Goal: Check status: Check status

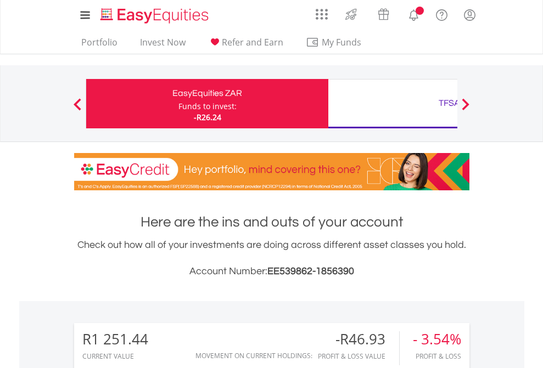
scroll to position [105, 172]
click at [178, 104] on div "Funds to invest:" at bounding box center [207, 106] width 58 height 11
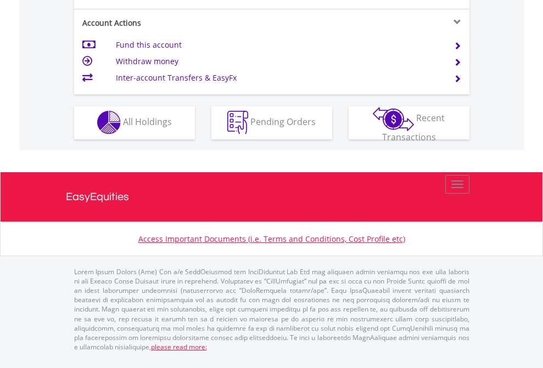
scroll to position [1026, 0]
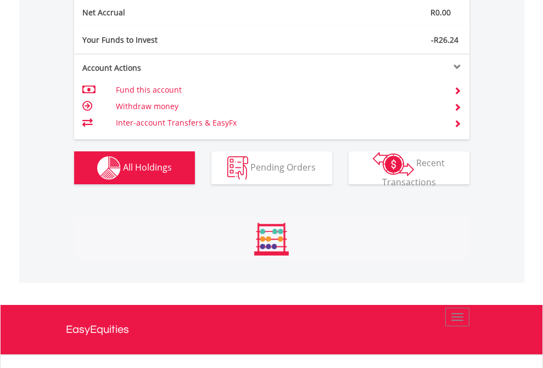
scroll to position [105, 172]
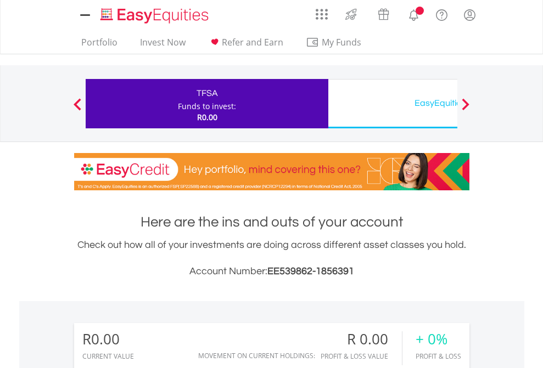
scroll to position [815, 0]
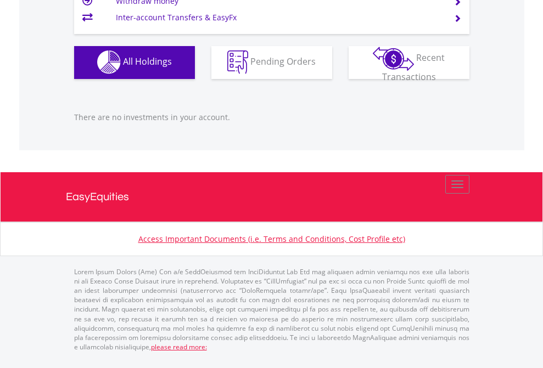
scroll to position [79, 0]
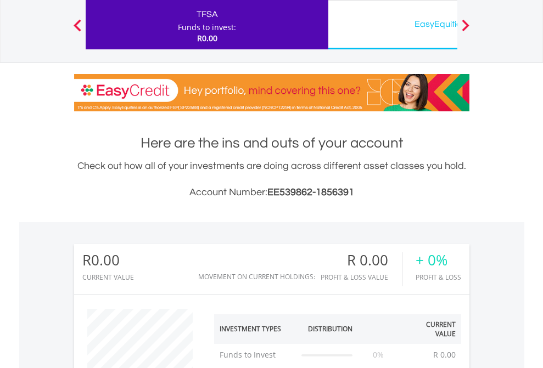
click at [392, 25] on div "EasyEquities USD" at bounding box center [449, 23] width 229 height 15
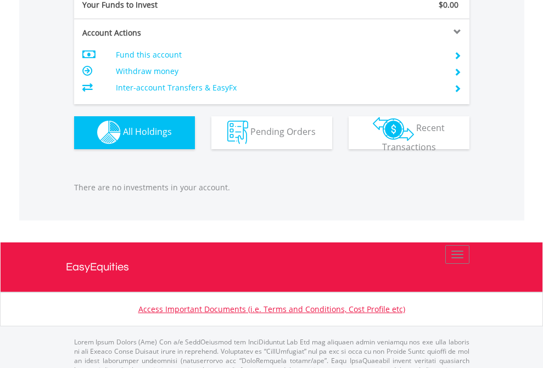
scroll to position [1086, 0]
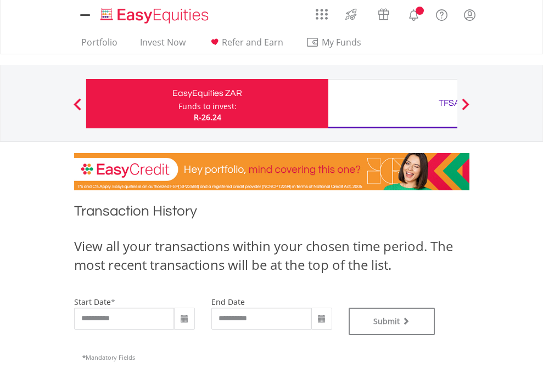
type input "**********"
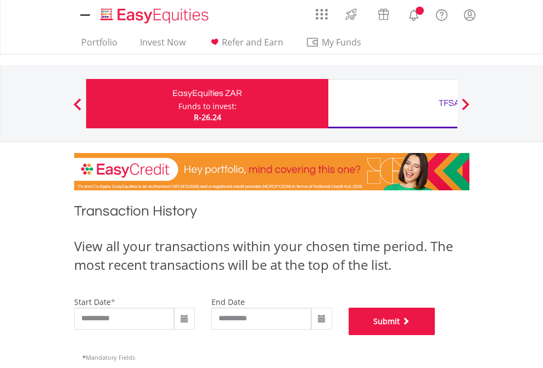
click at [435, 335] on button "Submit" at bounding box center [391, 321] width 87 height 27
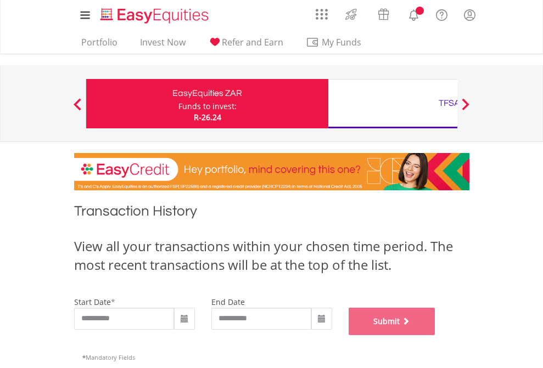
scroll to position [445, 0]
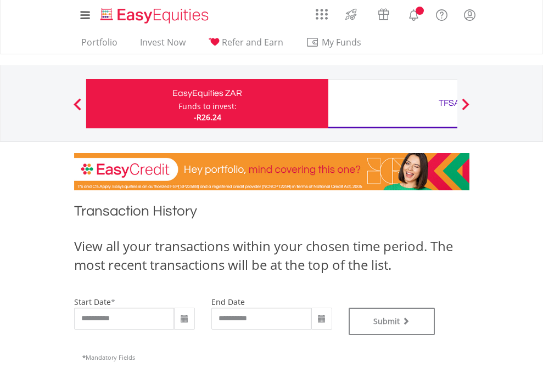
click at [392, 104] on div "TFSA" at bounding box center [449, 102] width 229 height 15
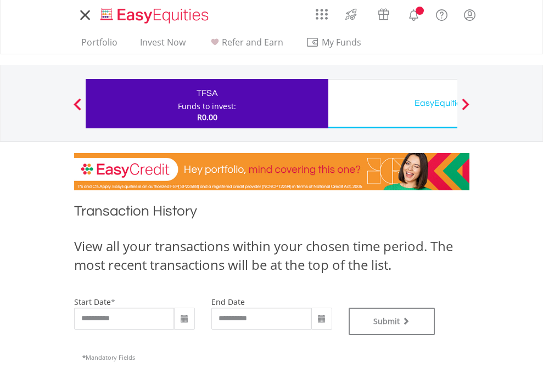
type input "**********"
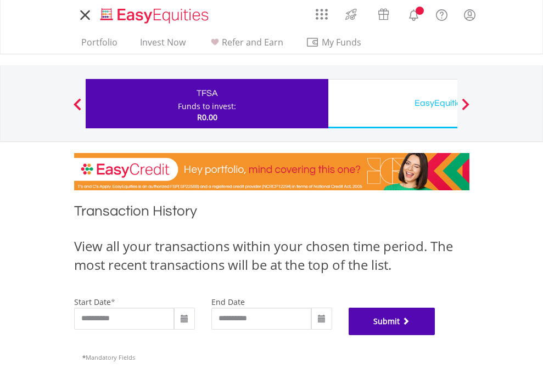
click at [435, 335] on button "Submit" at bounding box center [391, 321] width 87 height 27
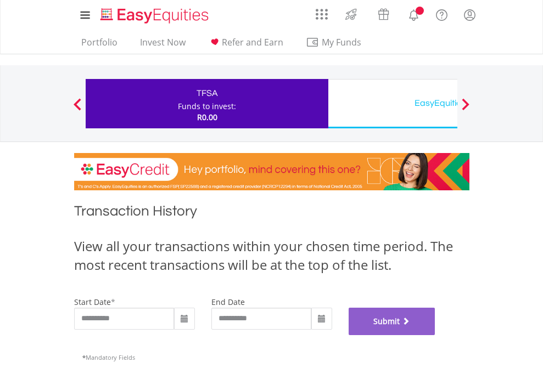
scroll to position [445, 0]
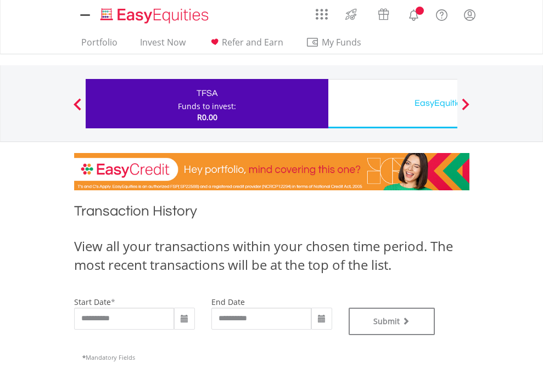
click at [392, 104] on div "EasyEquities USD" at bounding box center [449, 102] width 229 height 15
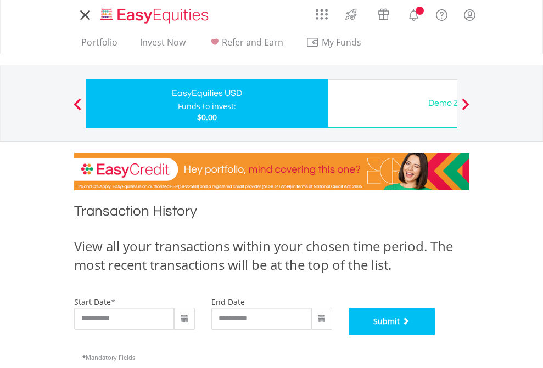
click at [435, 335] on button "Submit" at bounding box center [391, 321] width 87 height 27
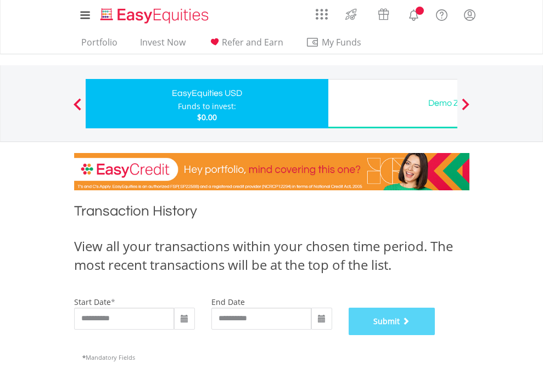
scroll to position [445, 0]
